Goal: Information Seeking & Learning: Learn about a topic

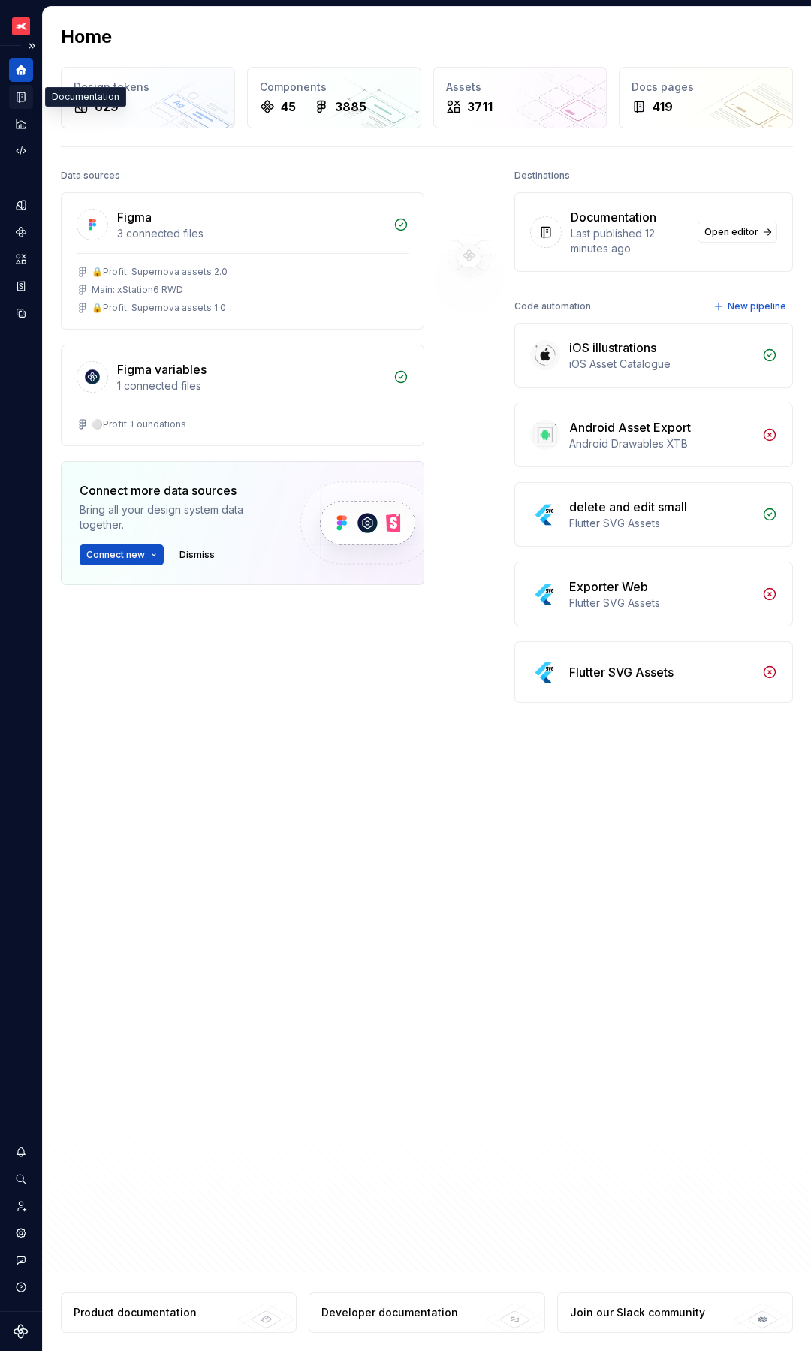
click at [18, 96] on icon "Documentation" at bounding box center [21, 97] width 14 height 14
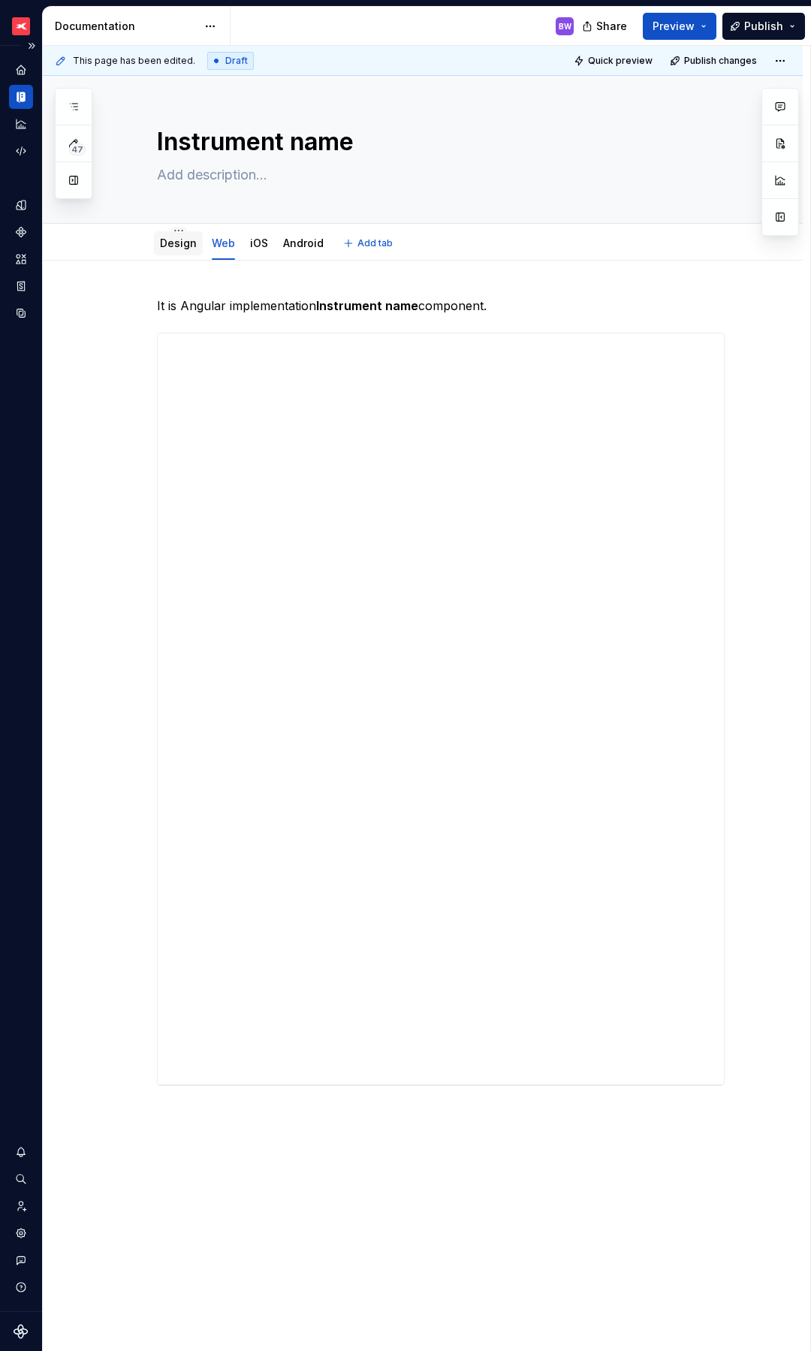
click at [176, 251] on div "Design" at bounding box center [178, 243] width 37 height 18
click at [175, 244] on link "Design" at bounding box center [178, 243] width 37 height 13
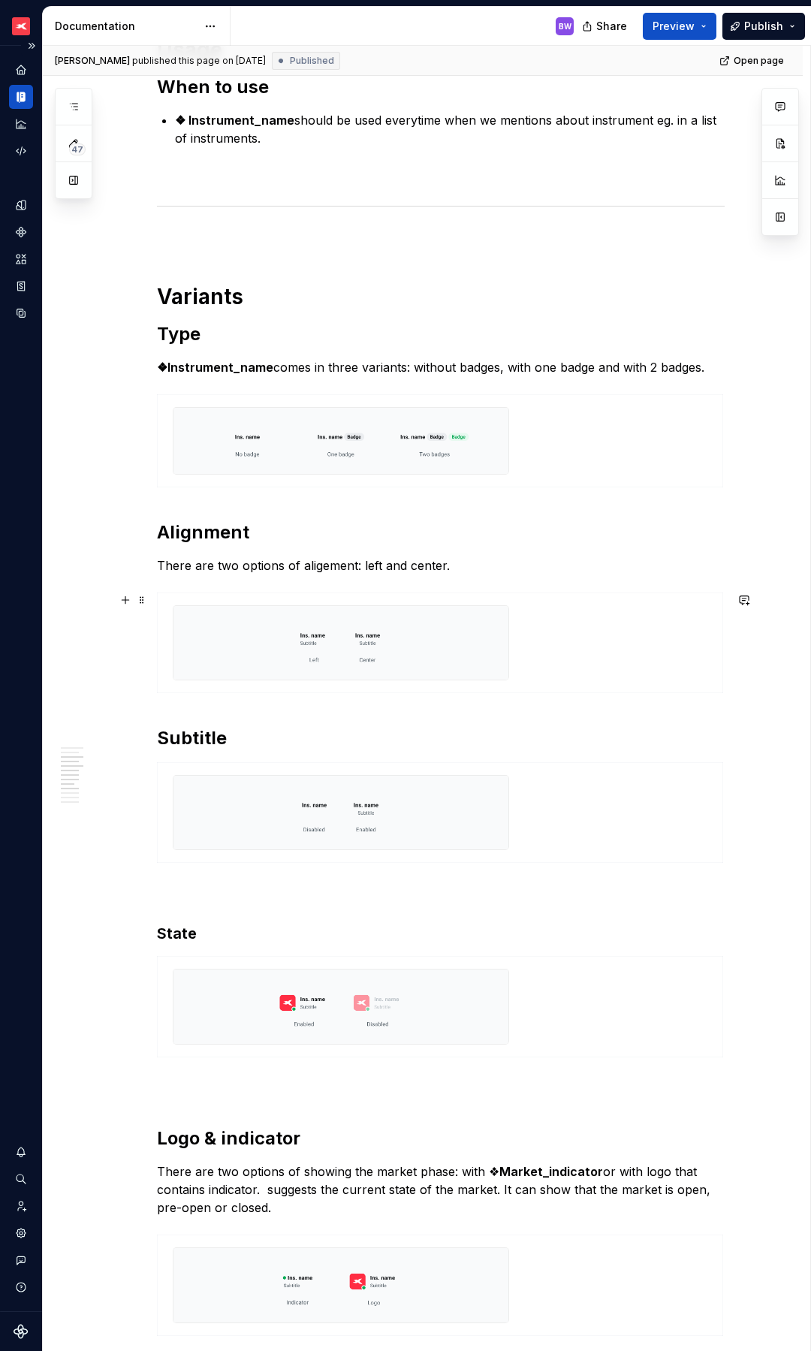
scroll to position [900, 0]
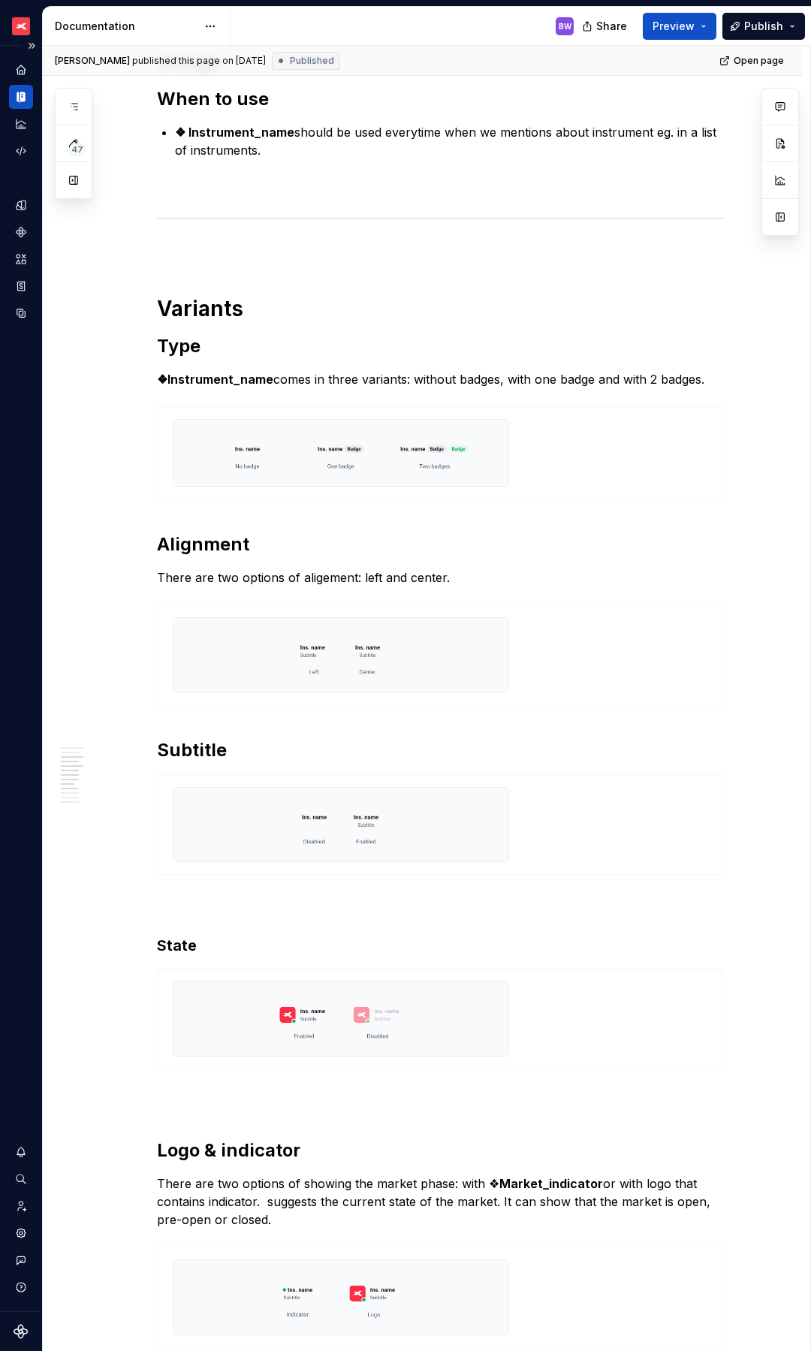
type textarea "*"
